Goal: Information Seeking & Learning: Compare options

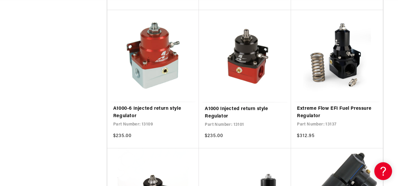
scroll to position [0, 689]
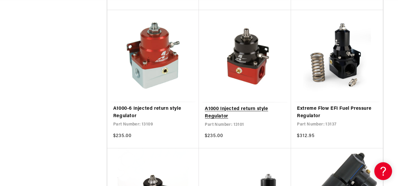
click at [243, 105] on link "A1000 Injected return style Regulator" at bounding box center [245, 112] width 80 height 15
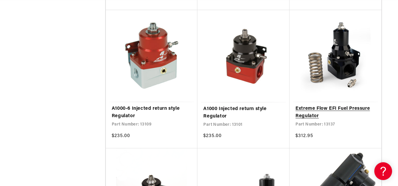
scroll to position [0, 344]
click at [343, 105] on link "Extreme Flow EFI Fuel Pressure Regulator" at bounding box center [335, 112] width 80 height 15
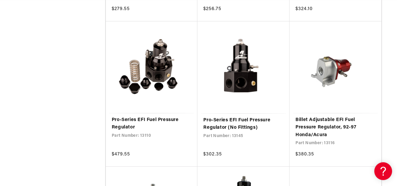
scroll to position [0, 0]
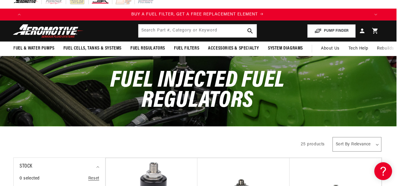
scroll to position [0, 689]
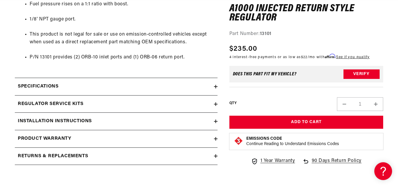
scroll to position [0, 1033]
click at [132, 84] on div "Specifications" at bounding box center [114, 87] width 199 height 8
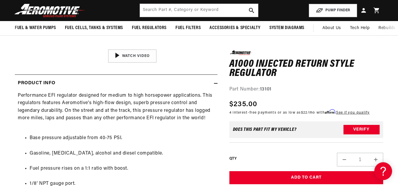
scroll to position [0, 991]
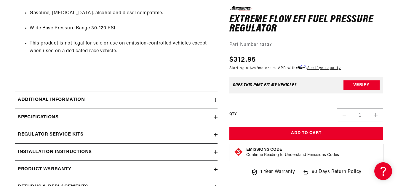
scroll to position [0, 344]
click at [155, 115] on div "Specifications" at bounding box center [114, 117] width 199 height 8
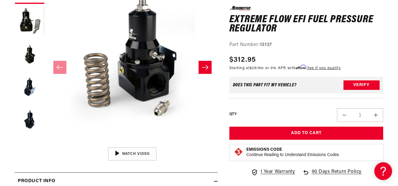
scroll to position [0, 689]
